Goal: Transaction & Acquisition: Obtain resource

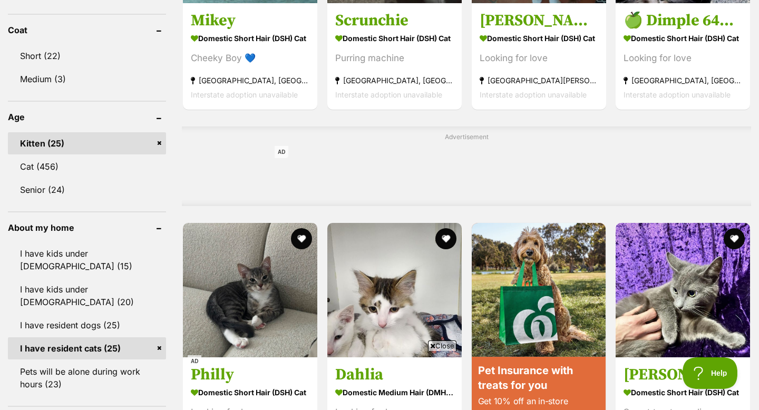
scroll to position [384, 0]
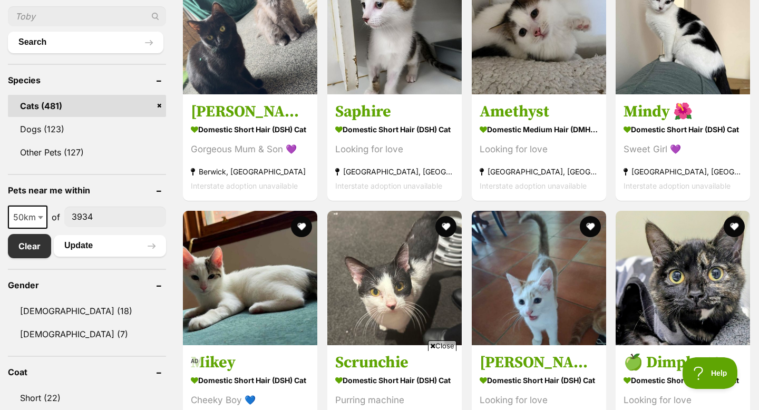
click at [29, 221] on span "50km" at bounding box center [27, 217] width 37 height 15
select select "100"
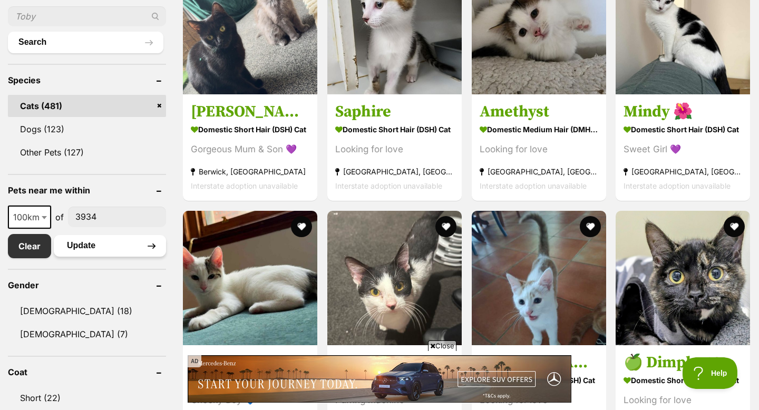
click at [83, 244] on button "Update" at bounding box center [110, 245] width 112 height 21
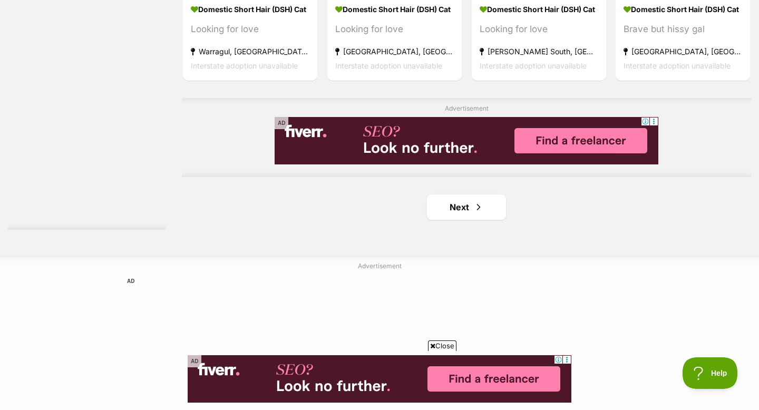
scroll to position [1721, 0]
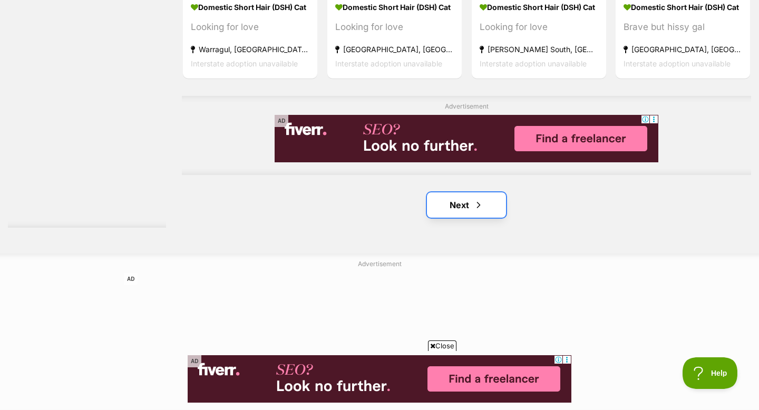
click at [482, 208] on span "Next page" at bounding box center [478, 205] width 11 height 13
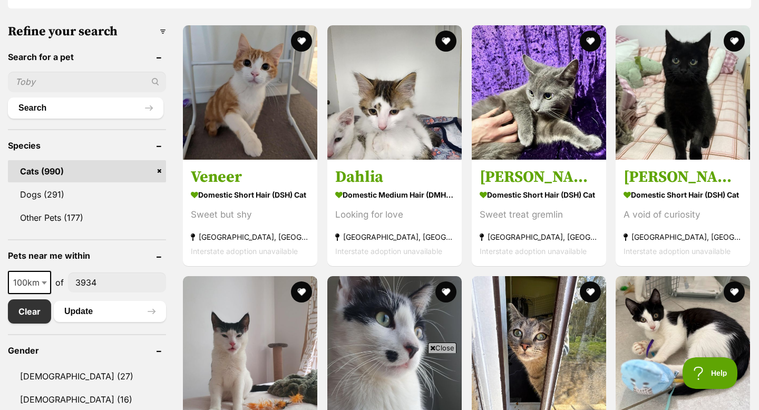
scroll to position [320, 0]
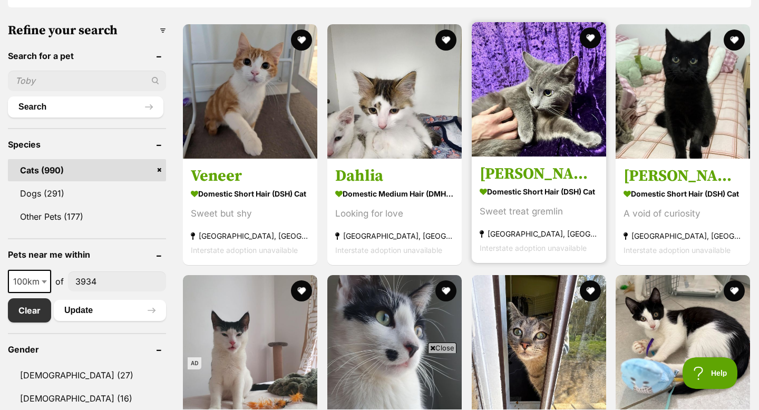
click at [562, 119] on img at bounding box center [539, 89] width 134 height 134
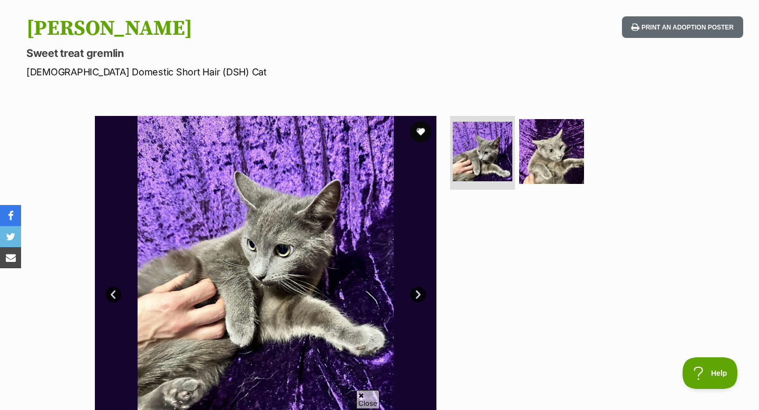
scroll to position [109, 0]
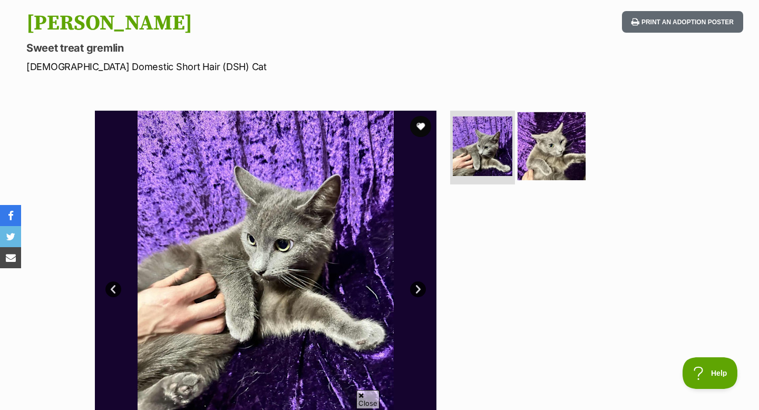
click at [539, 146] on img at bounding box center [552, 146] width 68 height 68
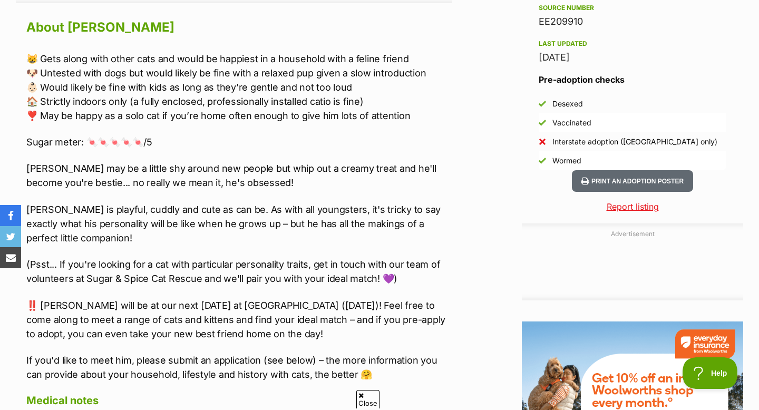
scroll to position [927, 0]
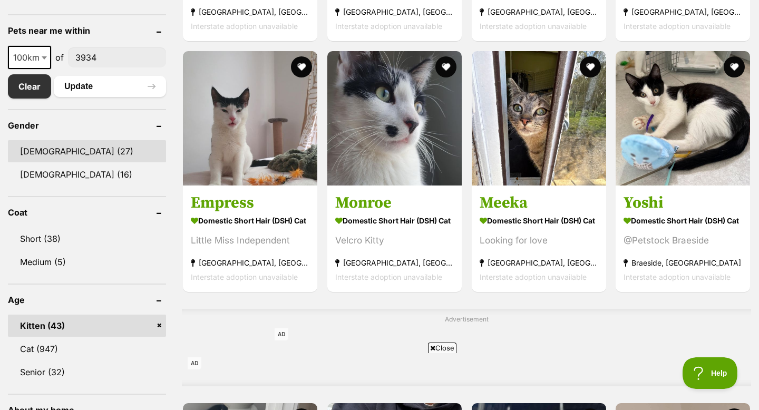
click at [85, 159] on link "Male (27)" at bounding box center [87, 151] width 158 height 22
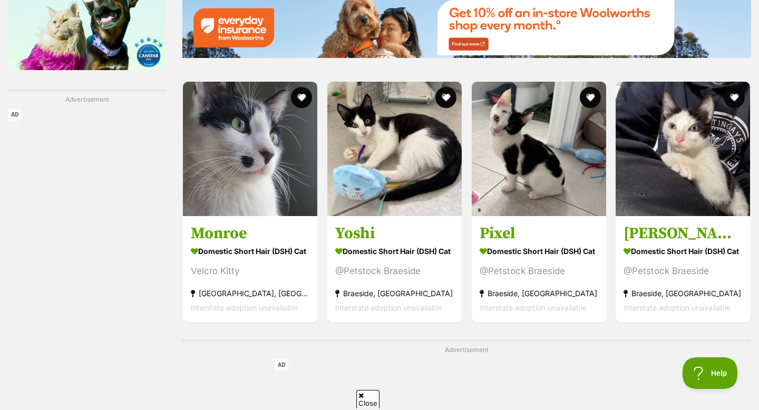
scroll to position [1503, 0]
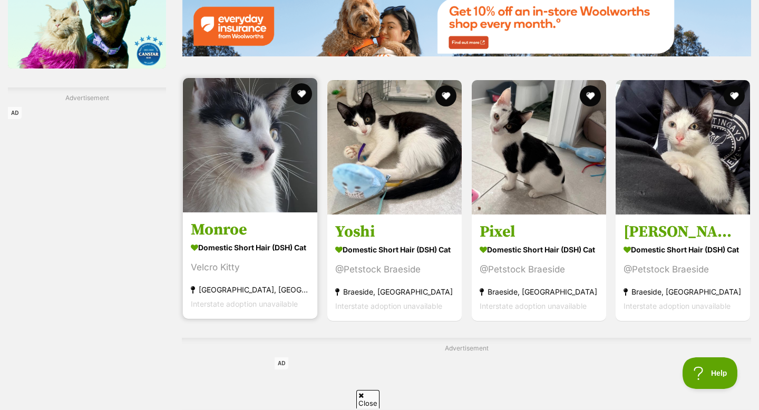
click at [276, 220] on h3 "Monroe" at bounding box center [250, 230] width 119 height 20
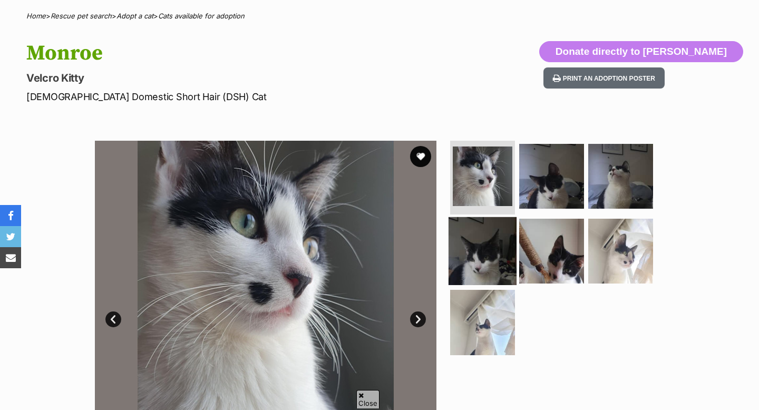
click at [495, 250] on img at bounding box center [483, 251] width 68 height 68
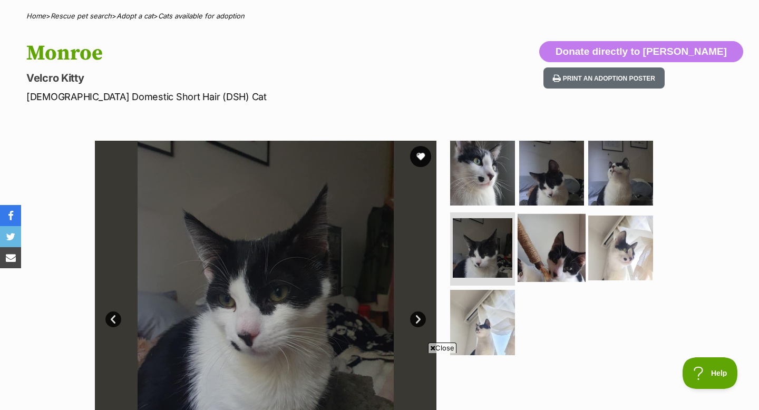
click at [545, 264] on img at bounding box center [552, 247] width 68 height 68
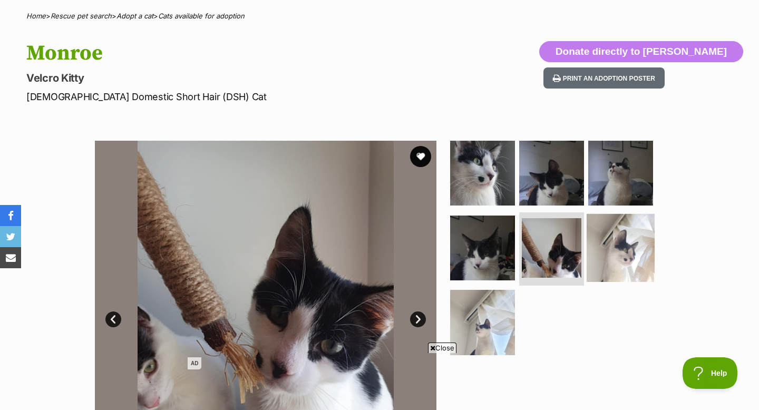
click at [600, 256] on img at bounding box center [621, 247] width 68 height 68
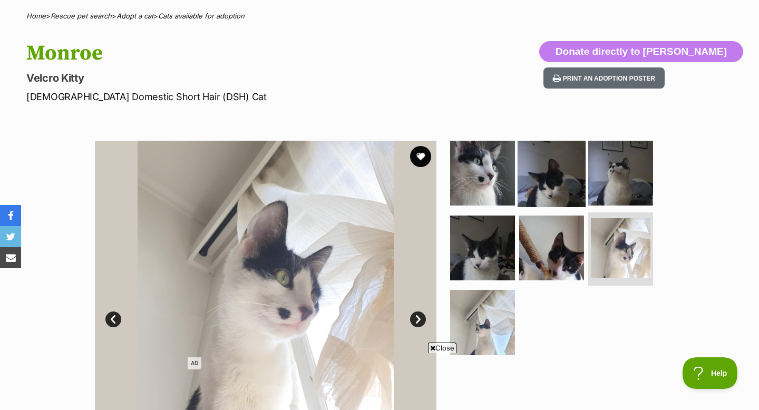
click at [541, 182] on img at bounding box center [552, 173] width 68 height 68
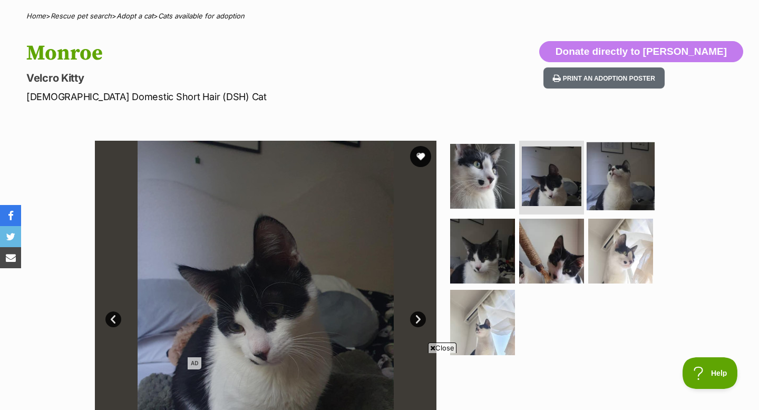
click at [599, 193] on img at bounding box center [621, 176] width 68 height 68
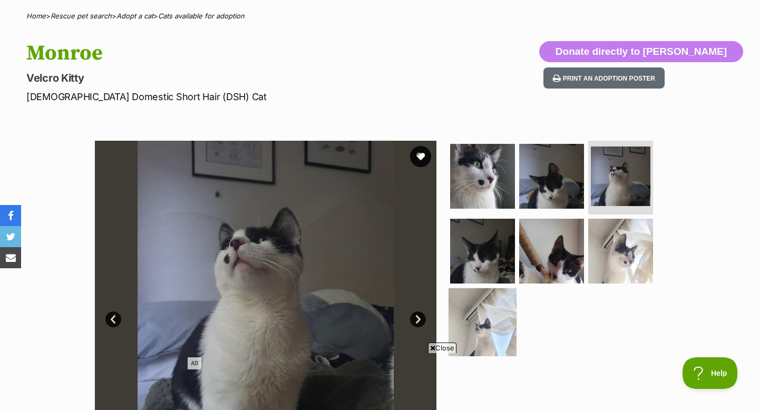
click at [469, 329] on img at bounding box center [483, 322] width 68 height 68
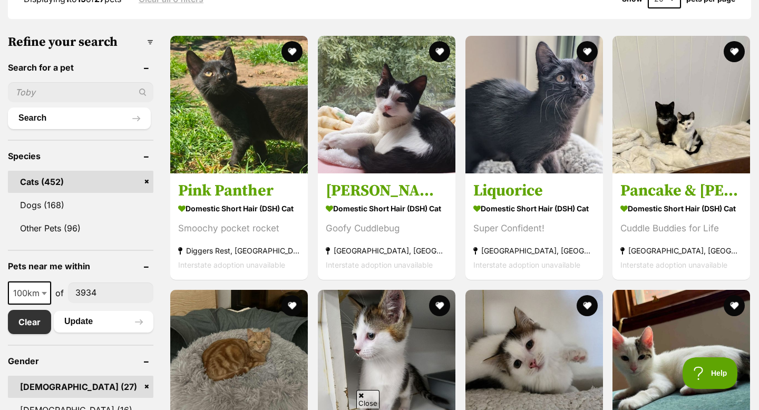
scroll to position [304, 0]
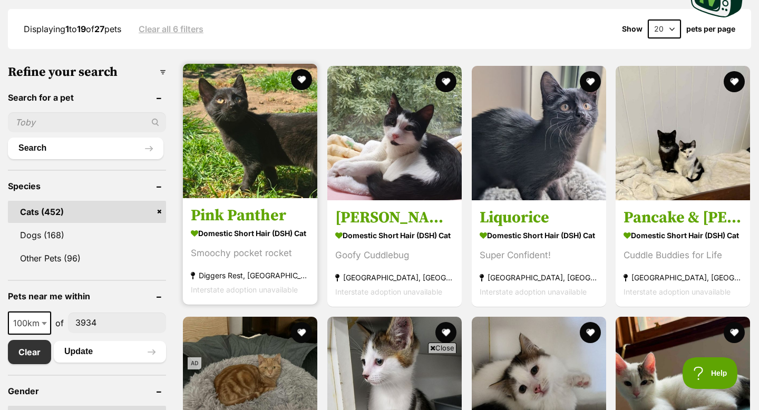
click at [258, 109] on img at bounding box center [250, 131] width 134 height 134
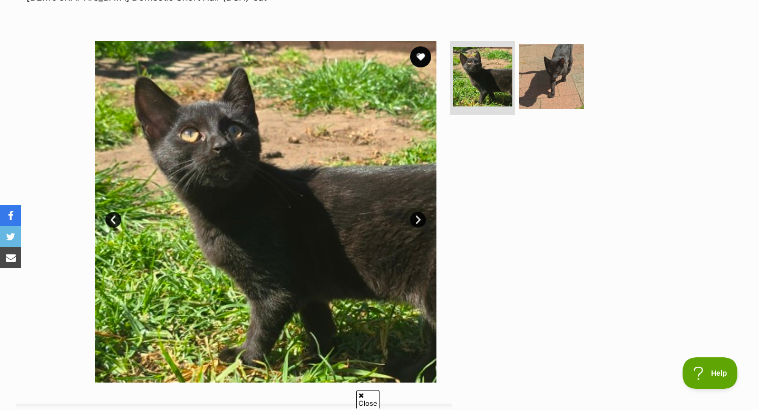
scroll to position [145, 0]
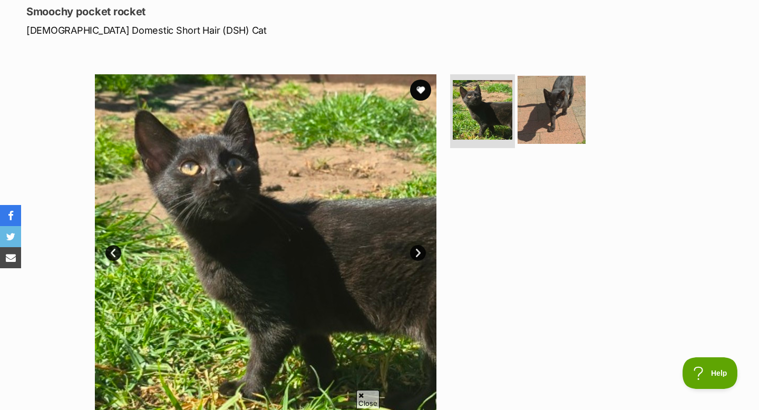
click at [563, 107] on img at bounding box center [552, 110] width 68 height 68
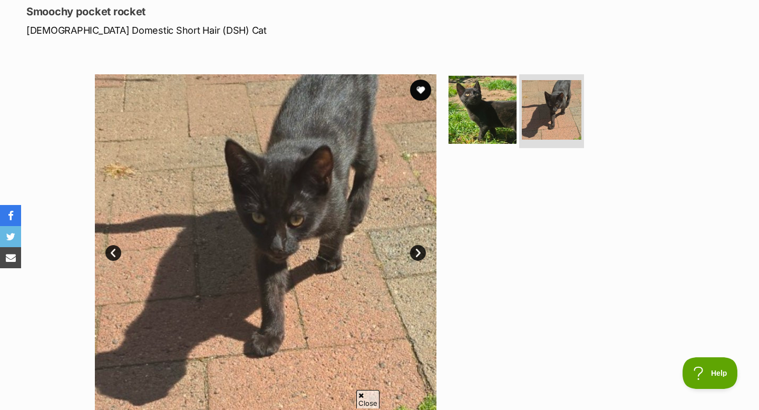
click at [458, 106] on img at bounding box center [483, 110] width 68 height 68
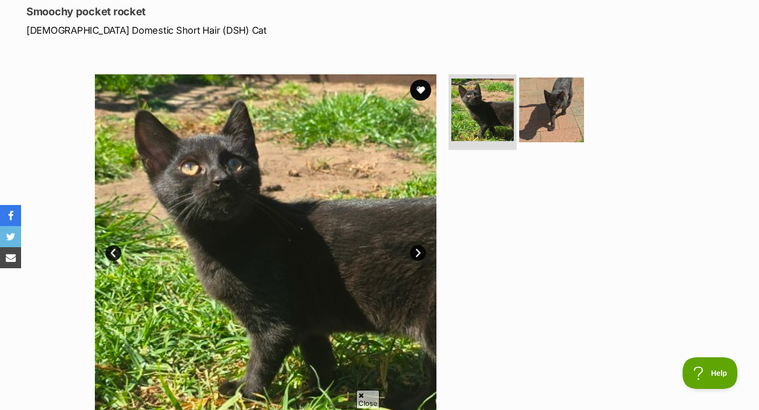
click at [513, 113] on li at bounding box center [483, 110] width 68 height 77
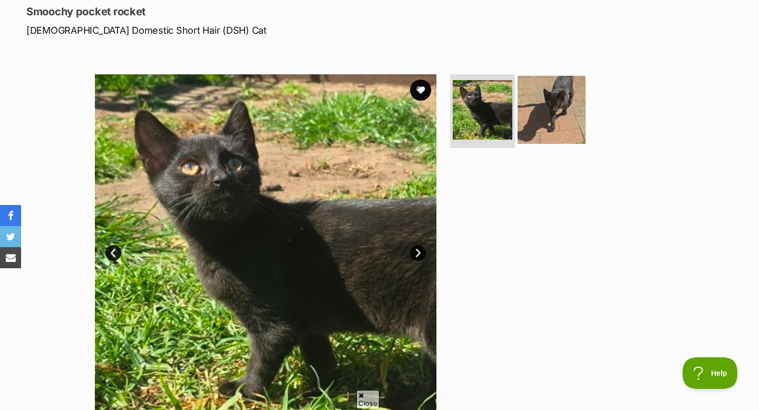
click at [521, 118] on img at bounding box center [552, 110] width 68 height 68
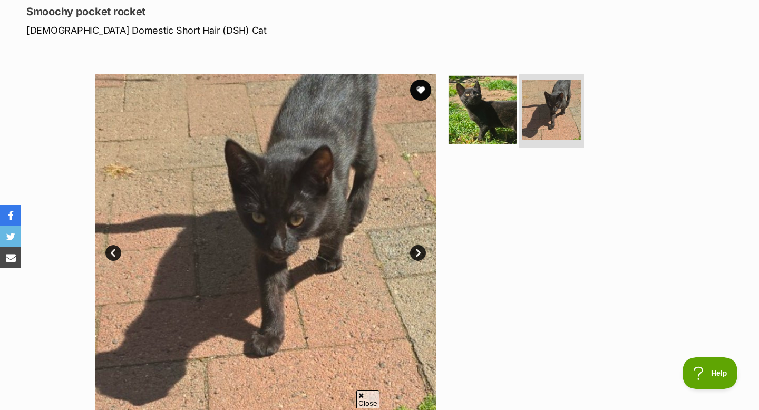
click at [474, 120] on img at bounding box center [483, 110] width 68 height 68
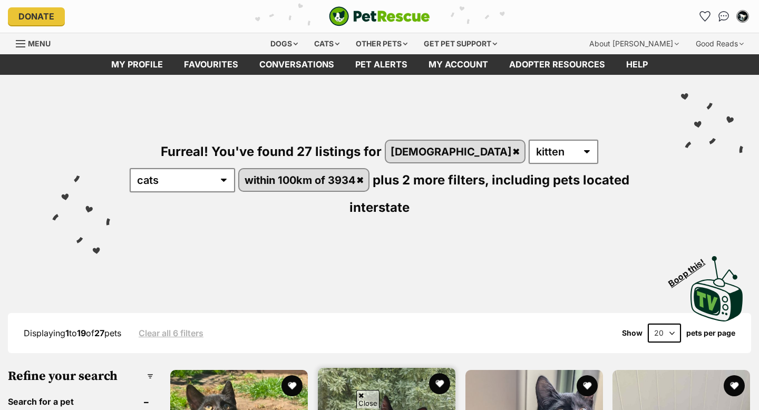
scroll to position [304, 0]
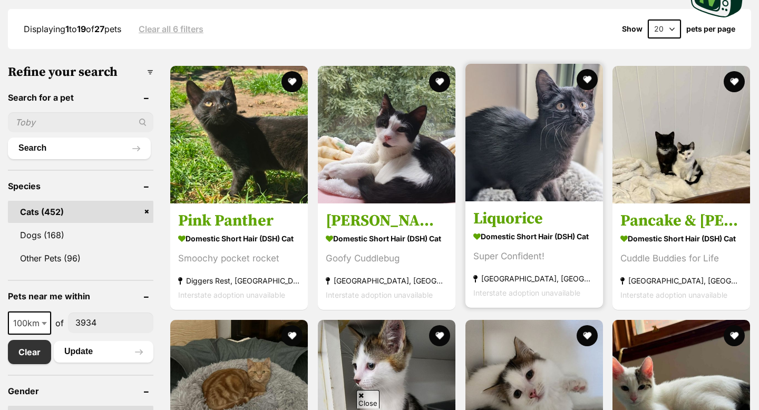
click at [566, 90] on img at bounding box center [534, 133] width 138 height 138
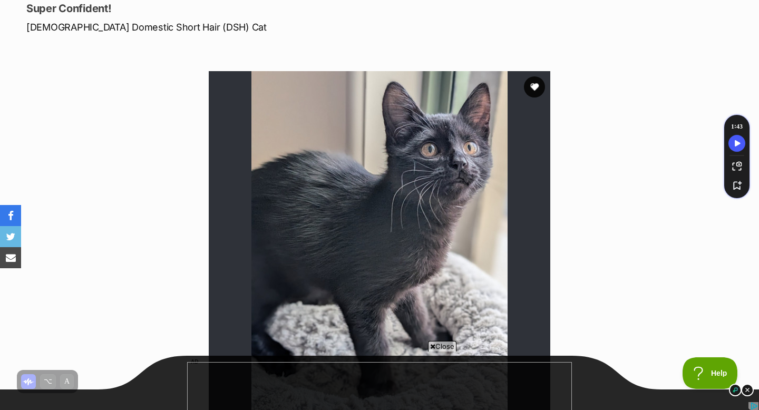
scroll to position [141, 0]
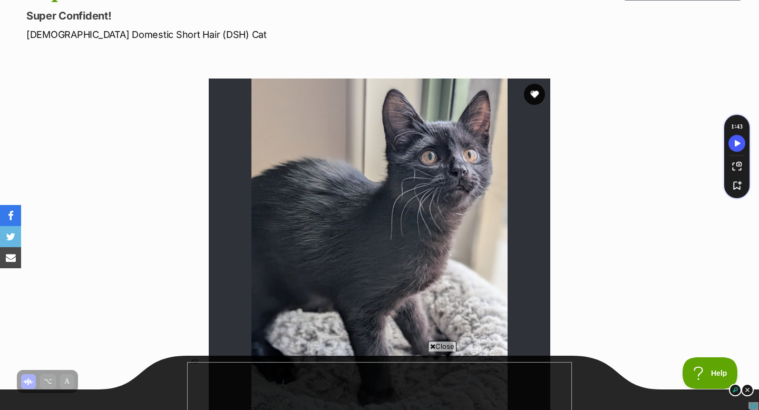
click at [435, 346] on span "Close" at bounding box center [442, 346] width 28 height 11
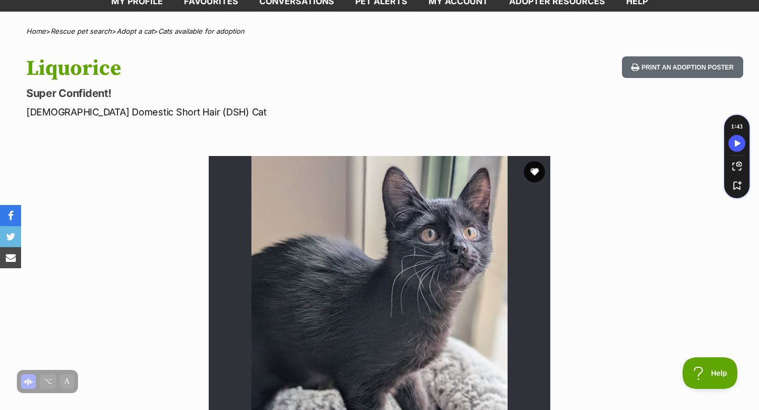
scroll to position [0, 0]
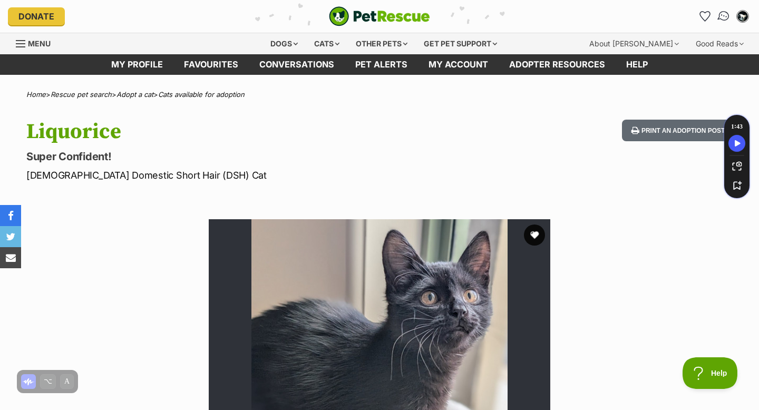
click at [723, 21] on img "Conversations" at bounding box center [724, 16] width 14 height 14
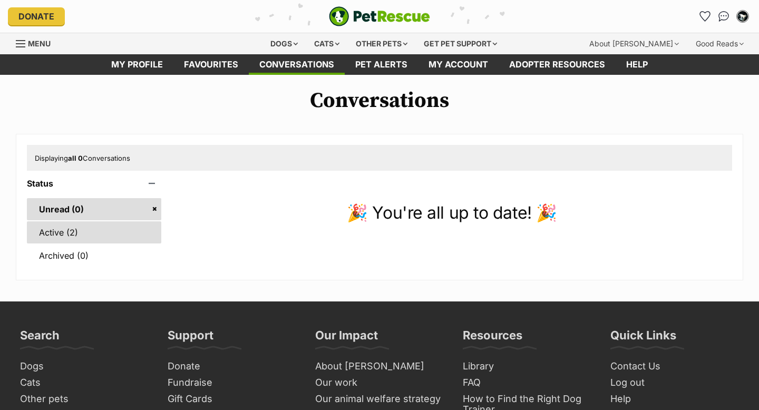
click at [90, 238] on link "Active (2)" at bounding box center [94, 232] width 134 height 22
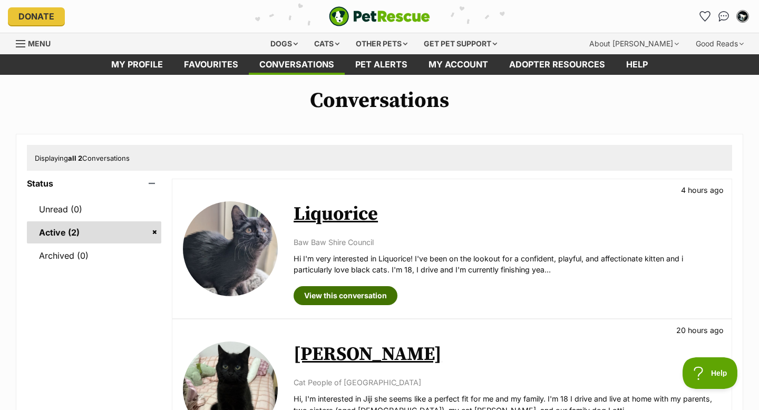
click at [315, 296] on link "View this conversation" at bounding box center [346, 295] width 104 height 19
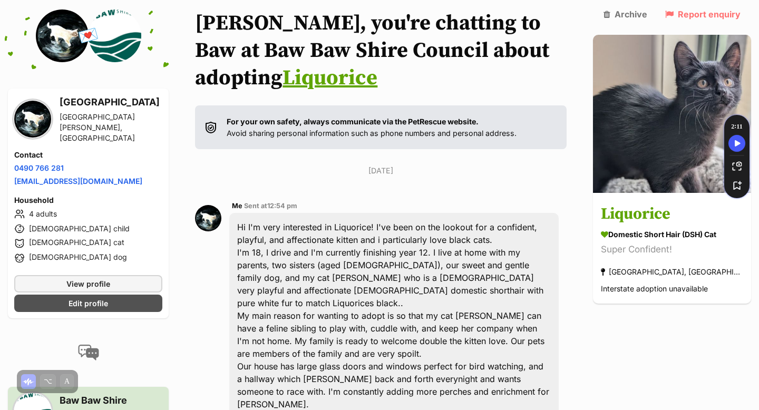
scroll to position [82, 0]
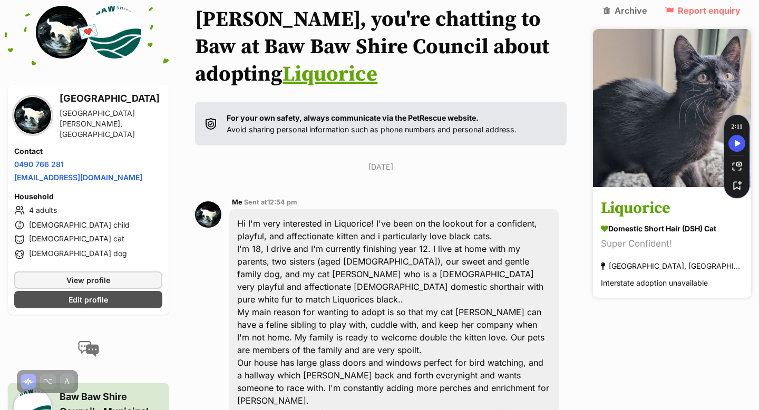
click at [678, 189] on link "Liquorice Domestic Short Hair (DSH) Cat Super Confident! Longwarry North, VIC I…" at bounding box center [672, 243] width 158 height 109
